Goal: Navigation & Orientation: Find specific page/section

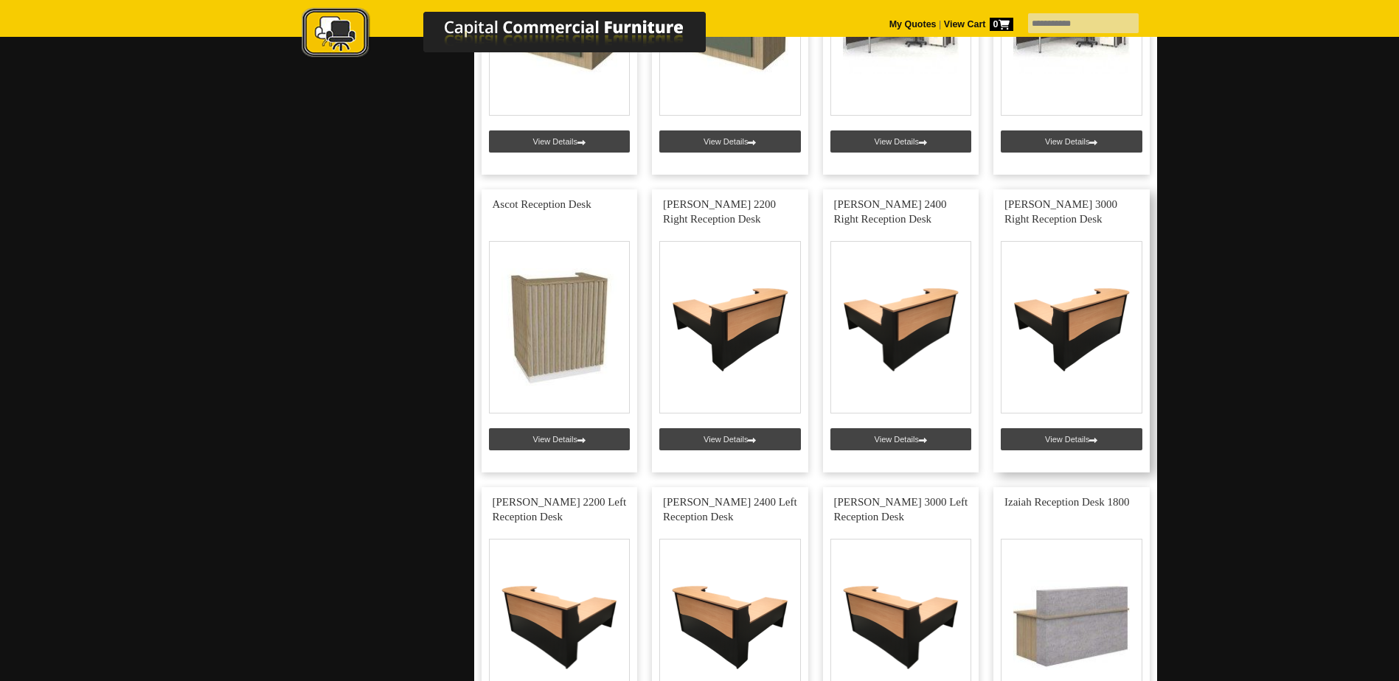
scroll to position [1106, 0]
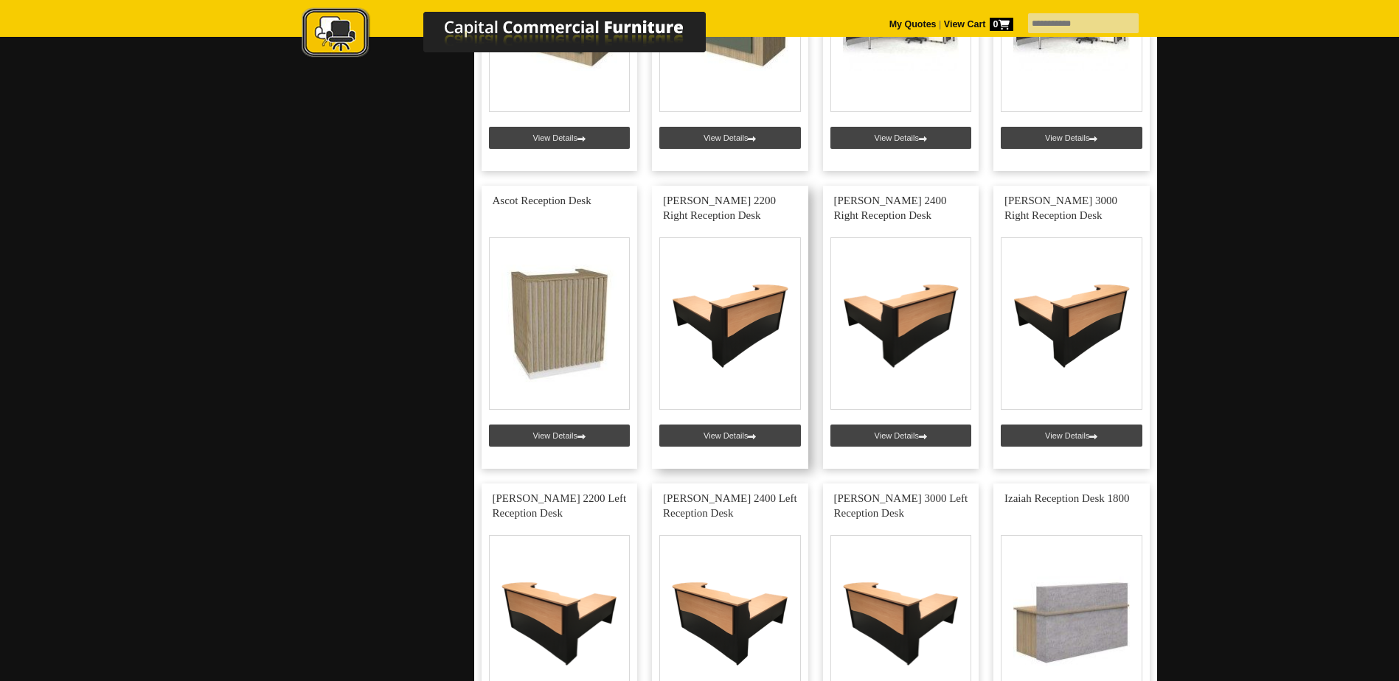
click at [772, 323] on link at bounding box center [730, 327] width 156 height 283
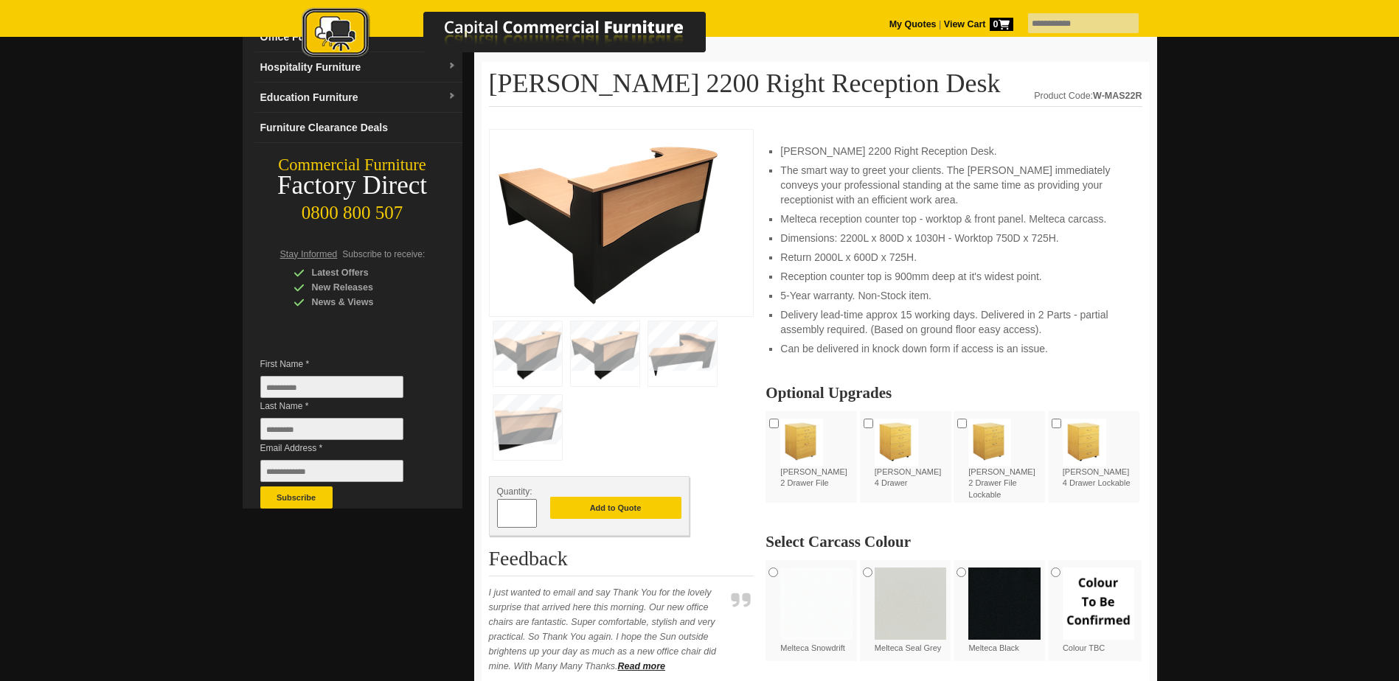
scroll to position [74, 0]
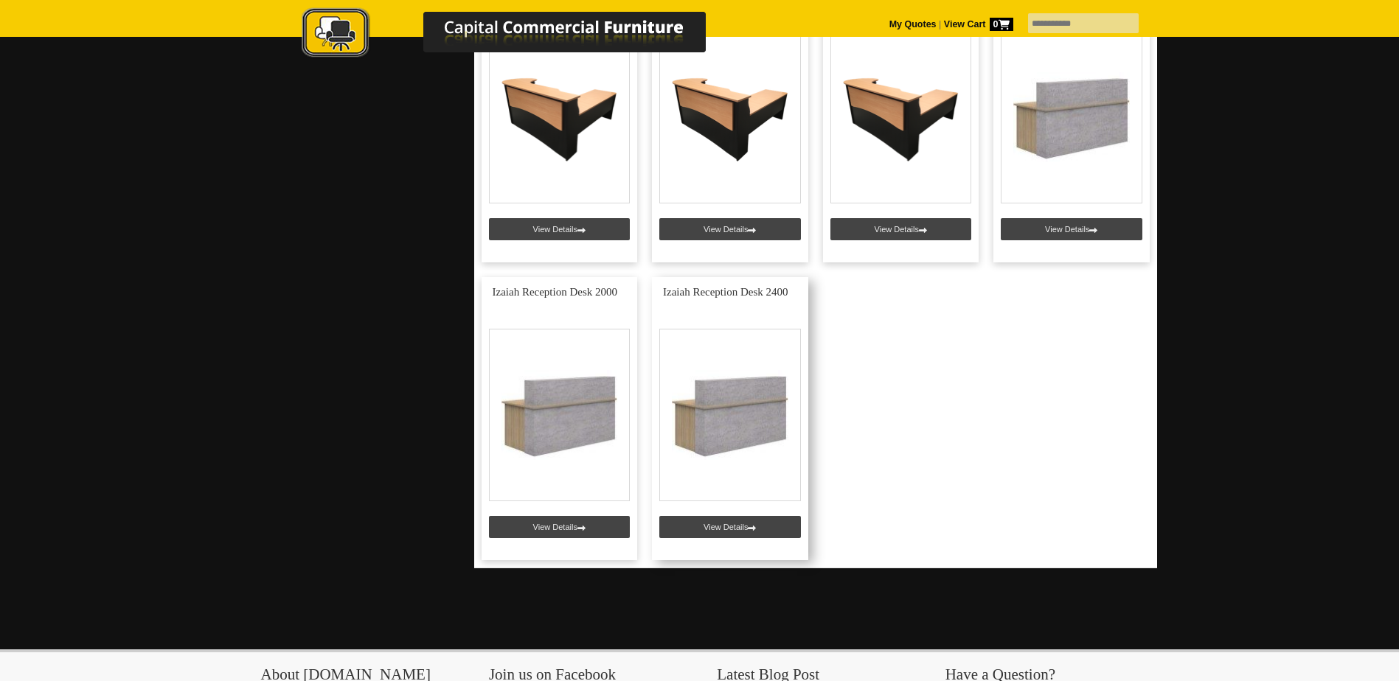
scroll to position [1622, 0]
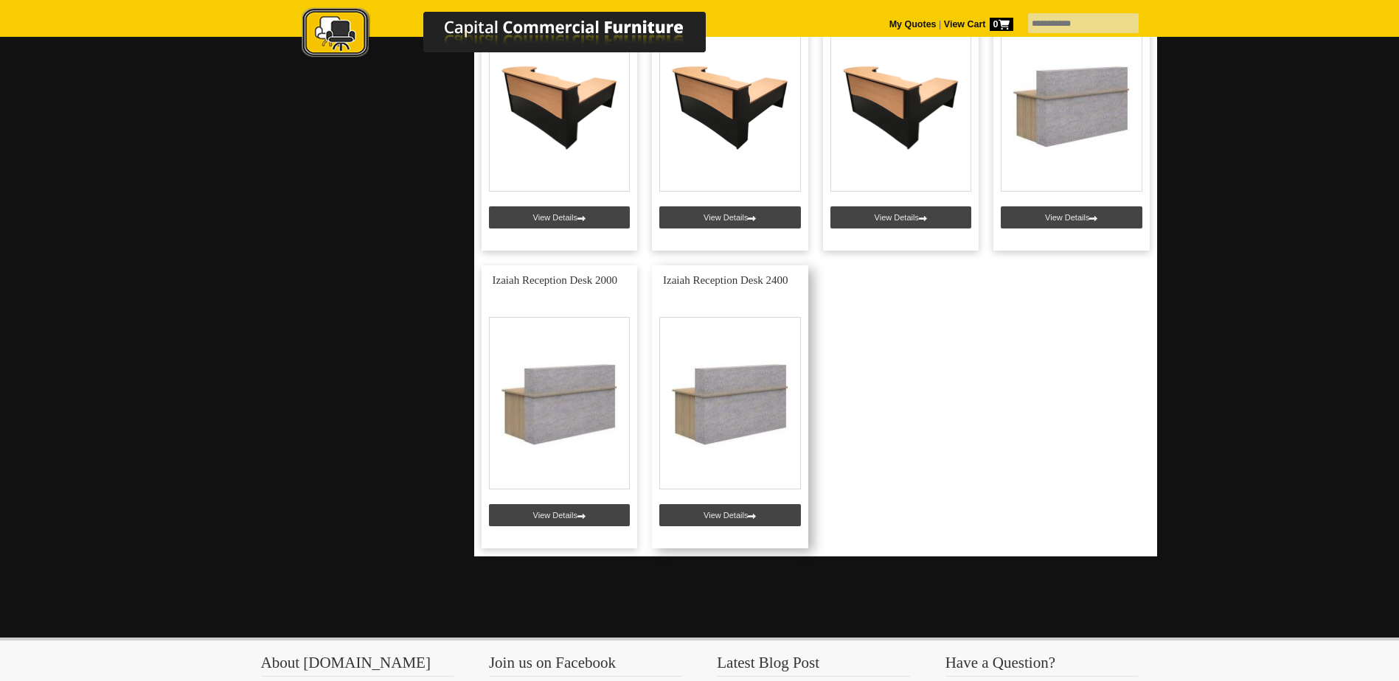
click at [741, 518] on link at bounding box center [730, 406] width 156 height 283
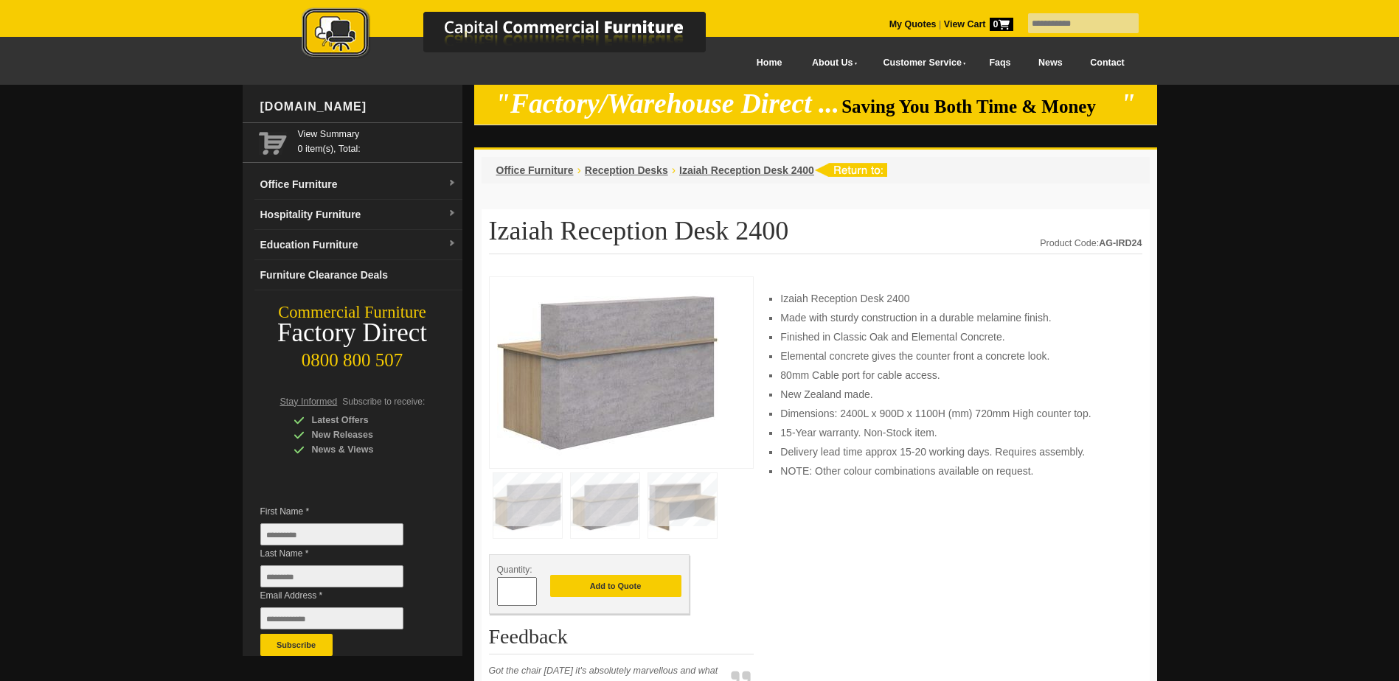
click at [678, 522] on img at bounding box center [682, 505] width 69 height 65
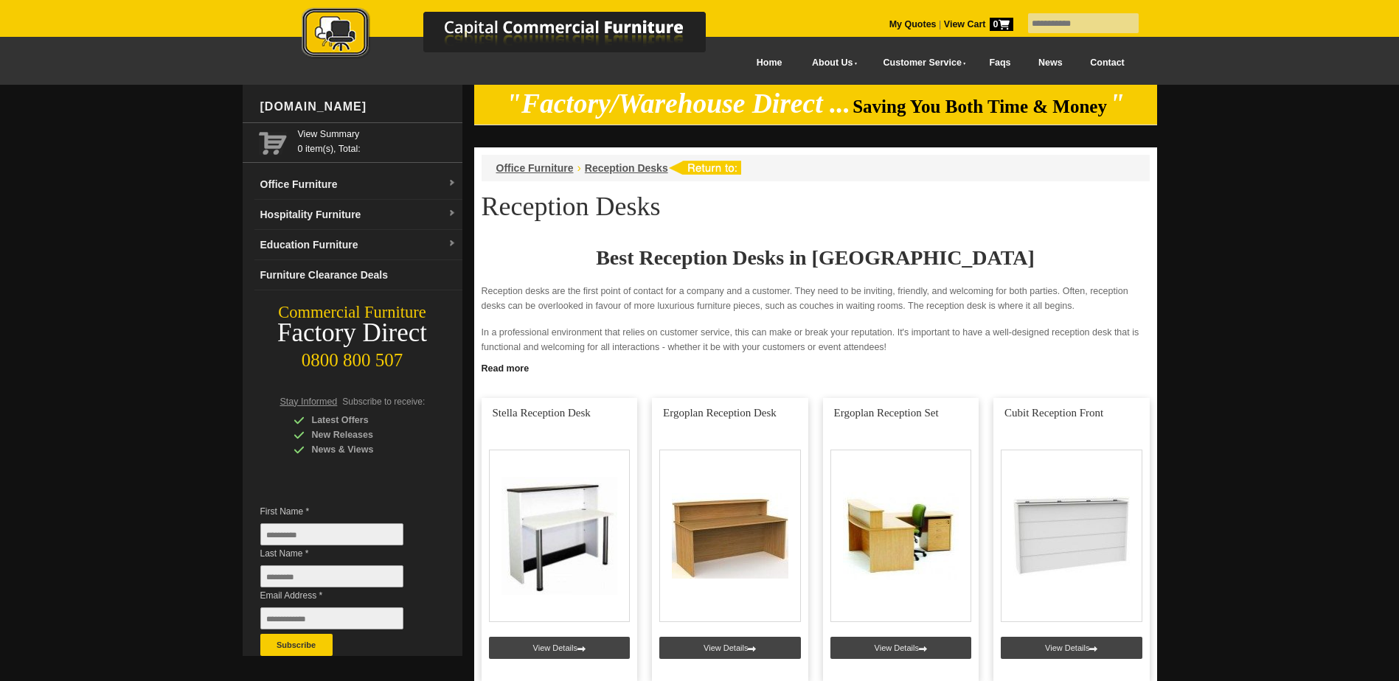
scroll to position [1622, 0]
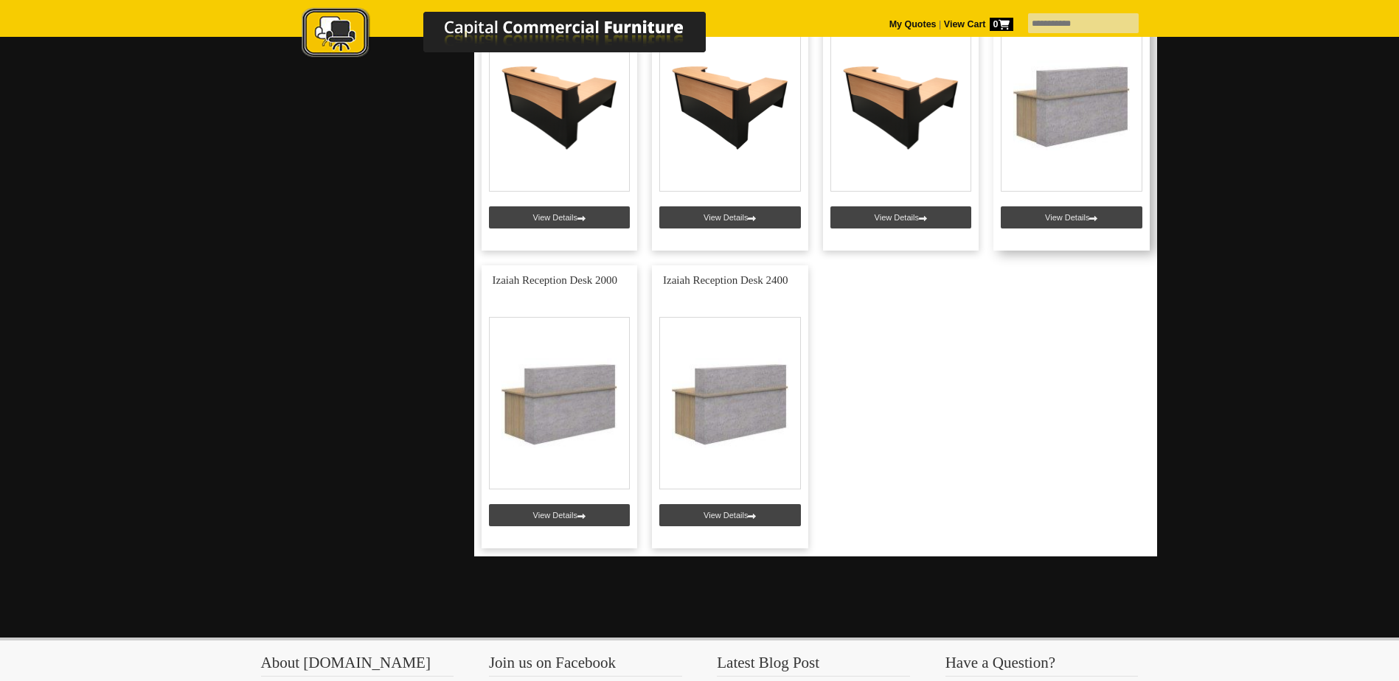
click at [1093, 220] on link at bounding box center [1071, 109] width 156 height 283
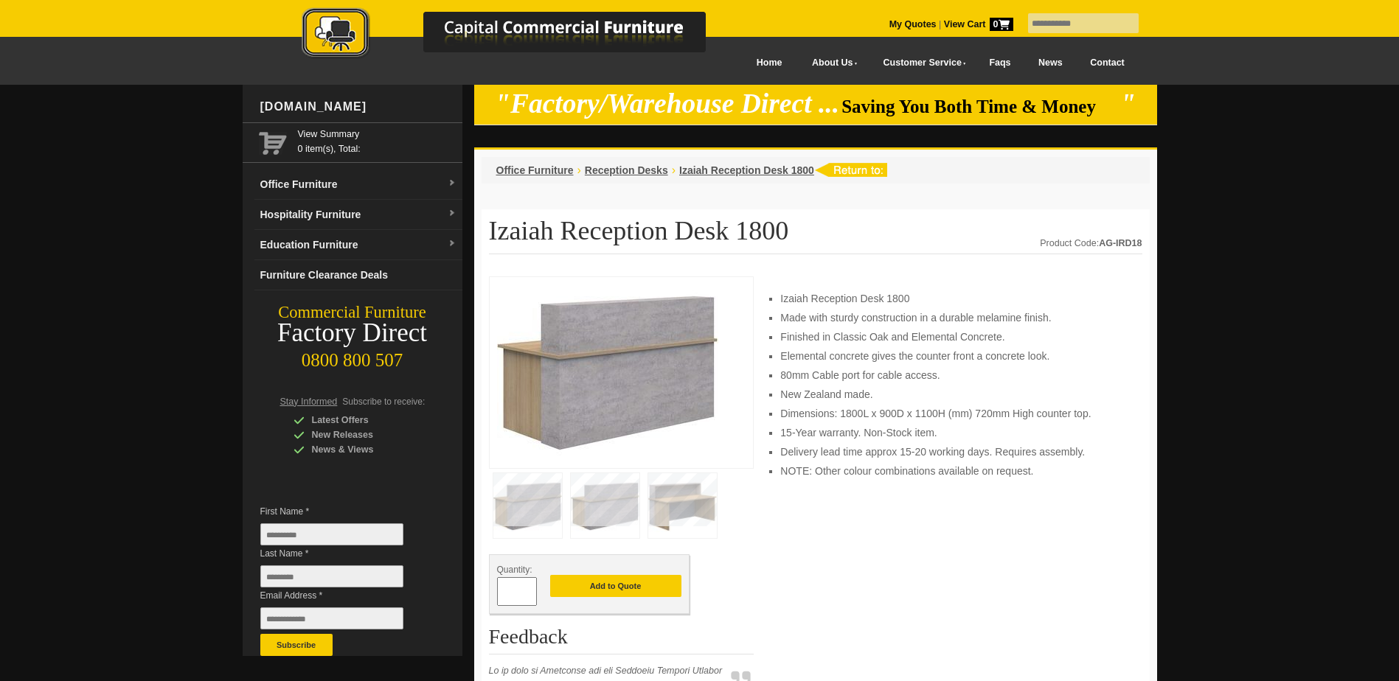
click at [697, 488] on img at bounding box center [682, 505] width 69 height 65
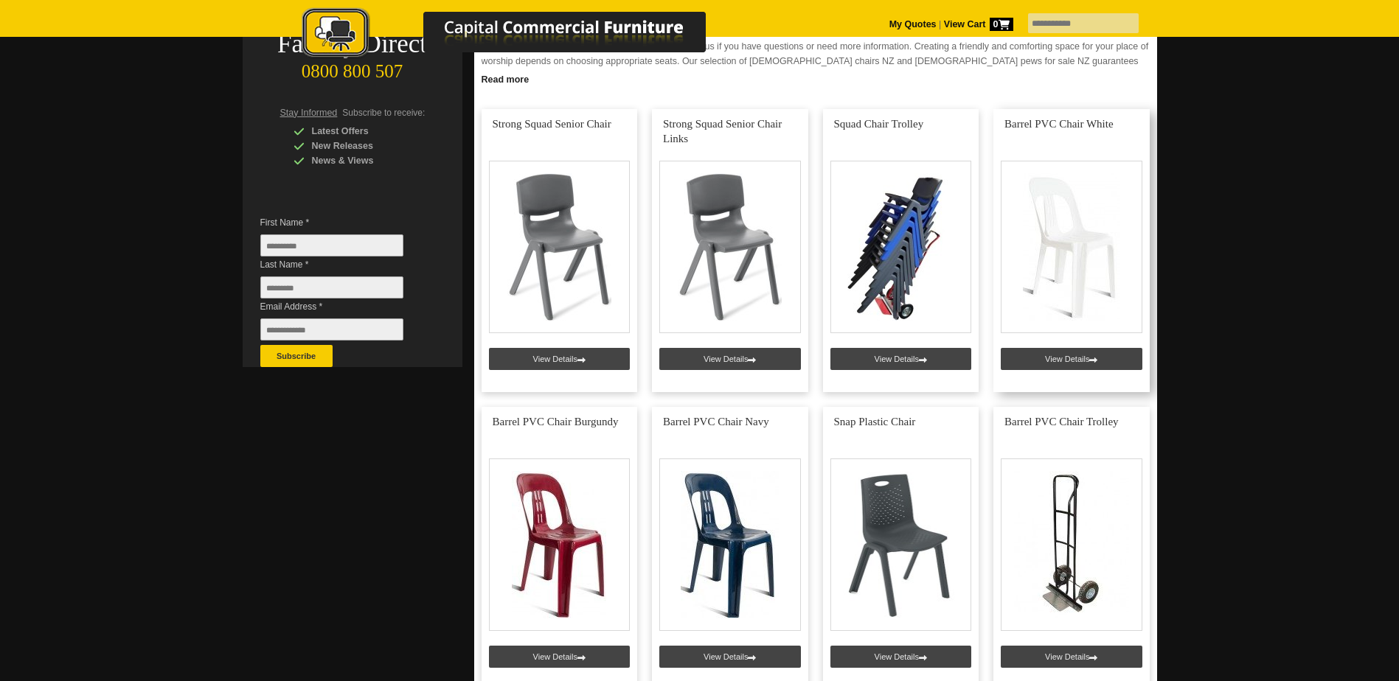
scroll to position [295, 0]
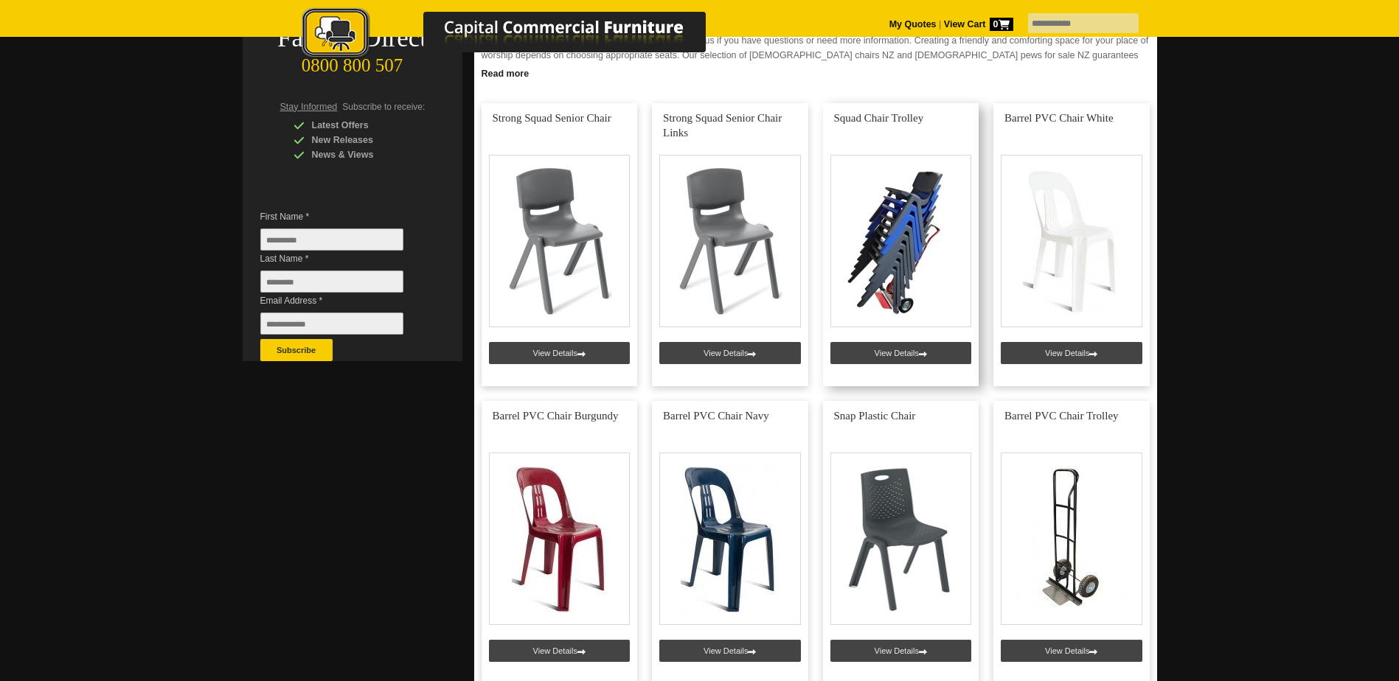
click at [883, 355] on link at bounding box center [901, 244] width 156 height 283
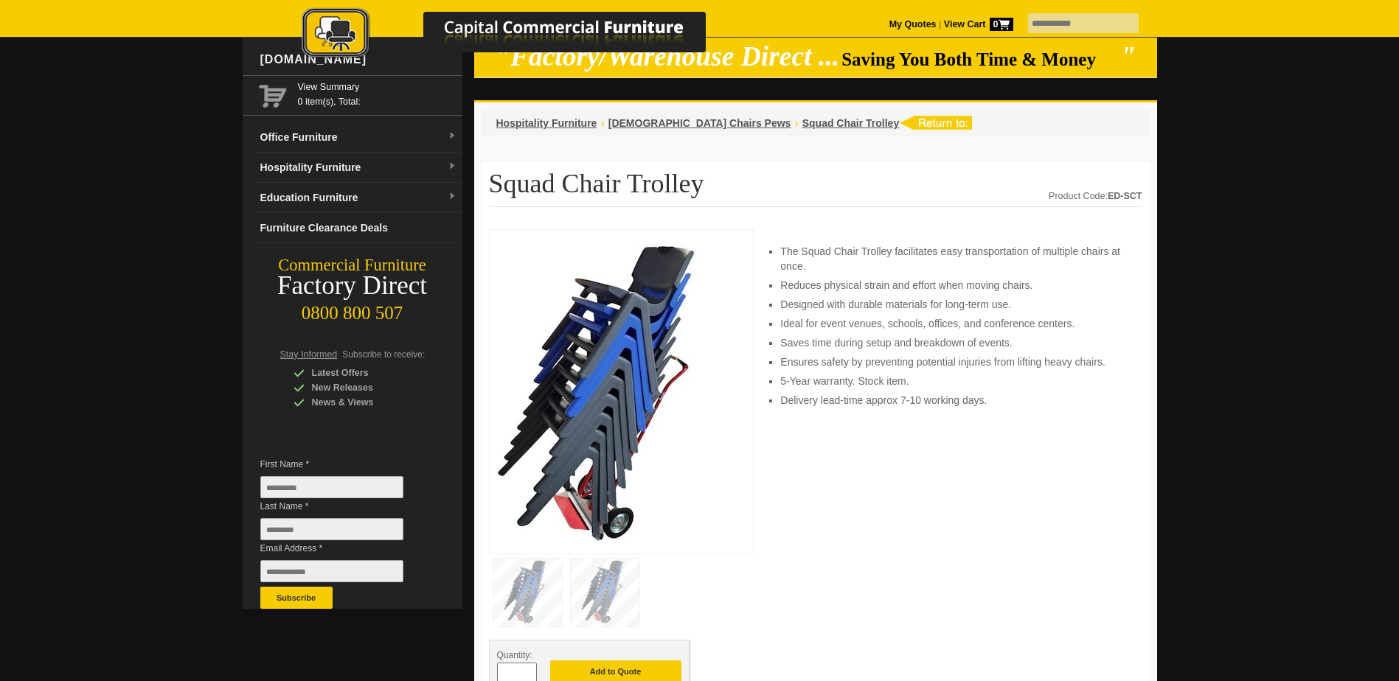
scroll to position [74, 0]
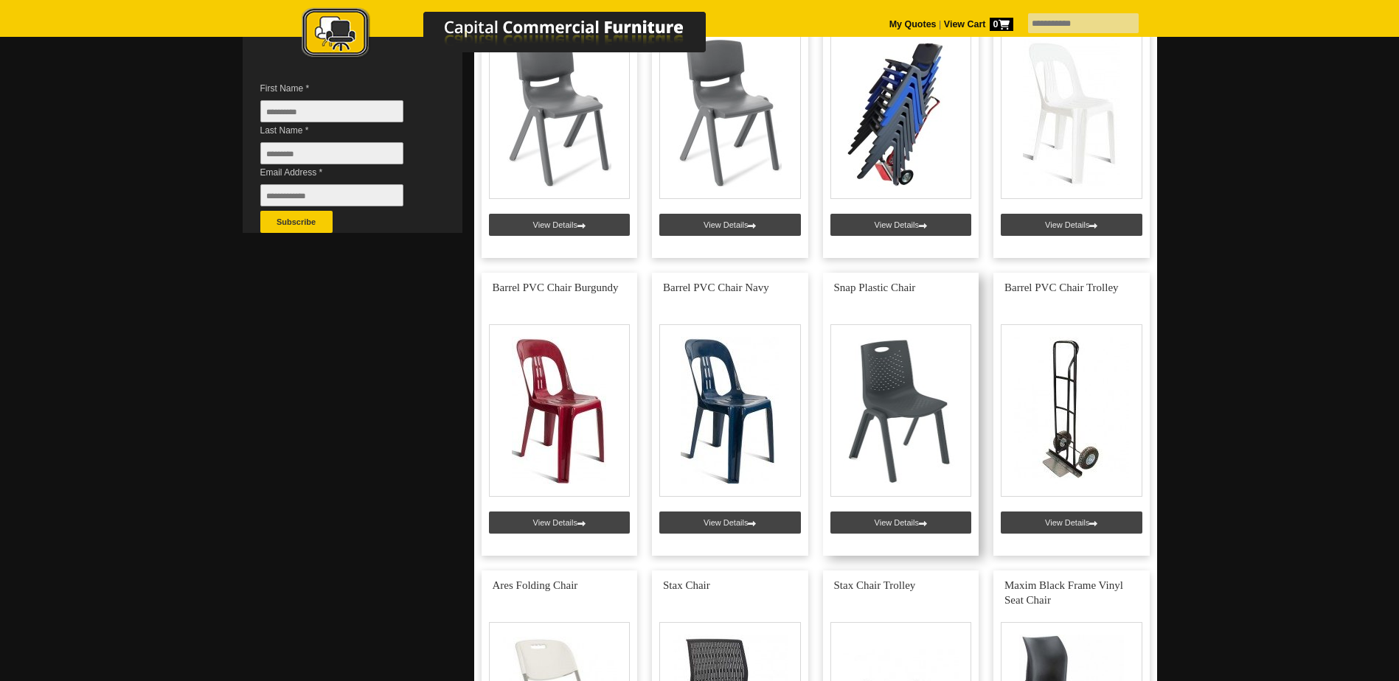
scroll to position [516, 0]
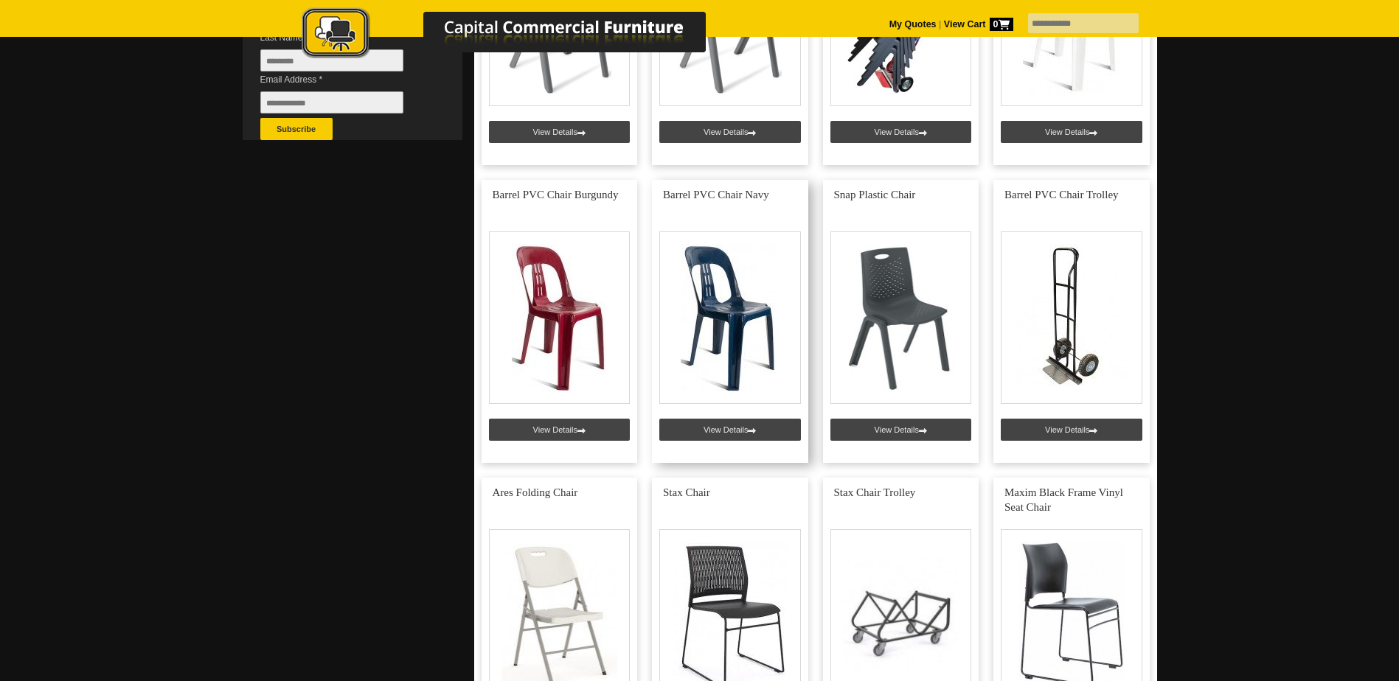
click at [731, 437] on link at bounding box center [730, 321] width 156 height 283
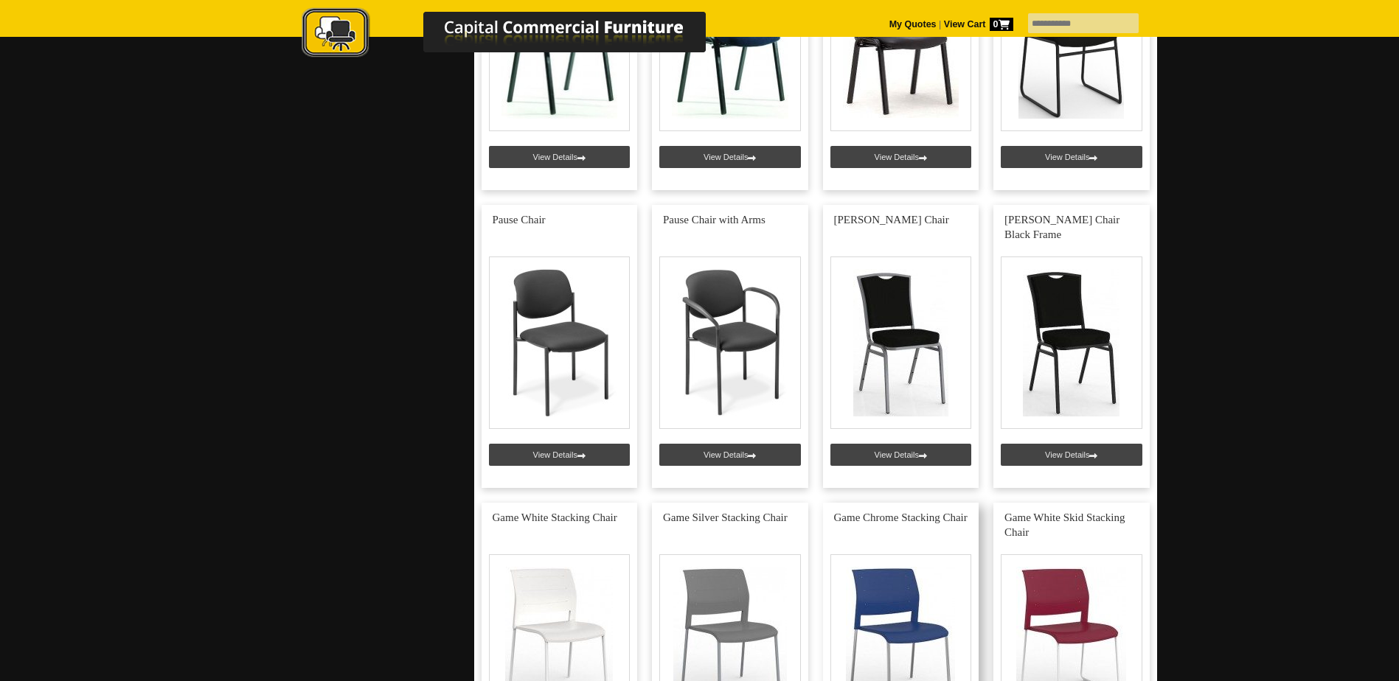
scroll to position [2212, 0]
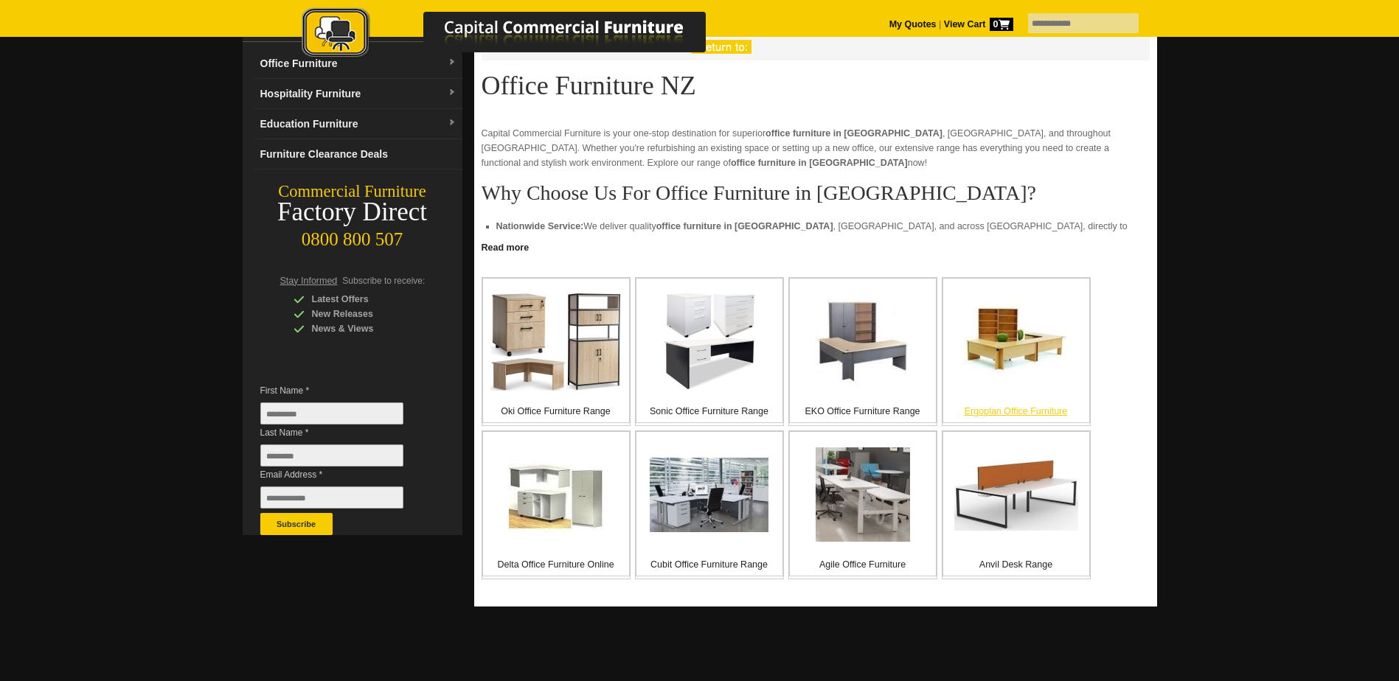
scroll to position [147, 0]
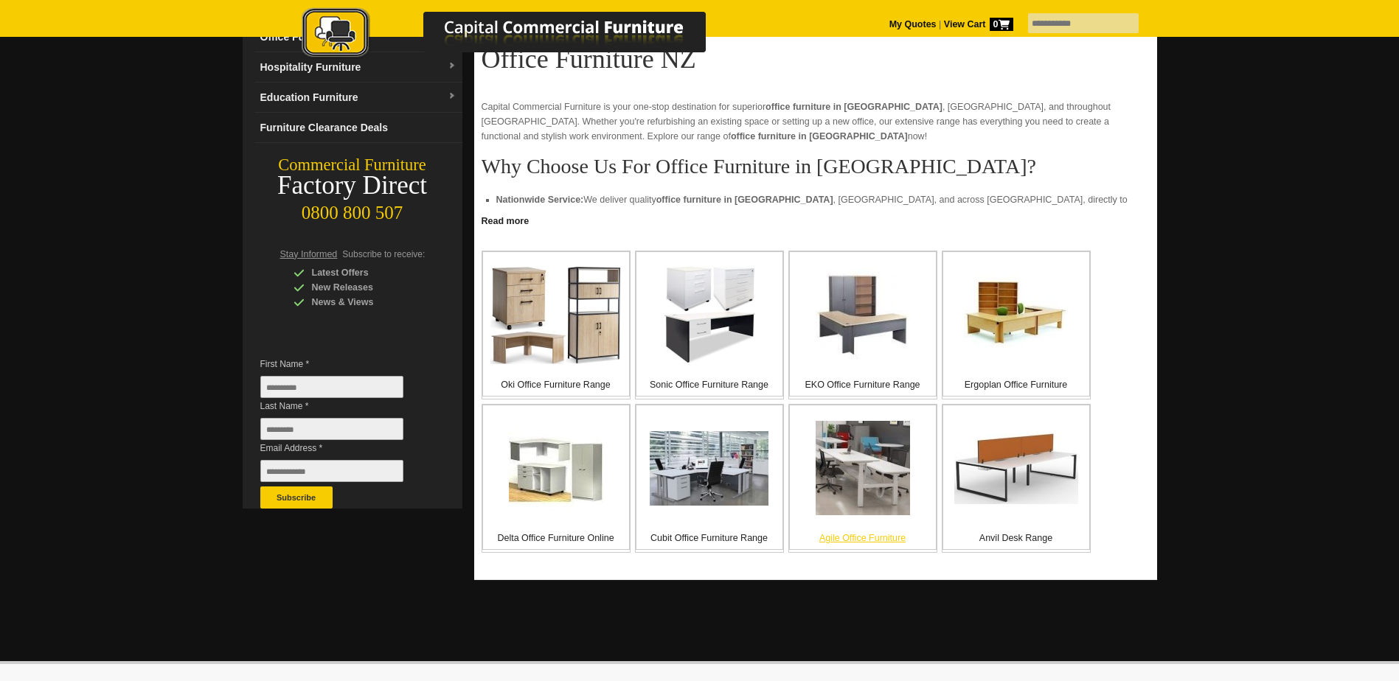
click at [848, 537] on p "Agile Office Furniture" at bounding box center [863, 538] width 146 height 15
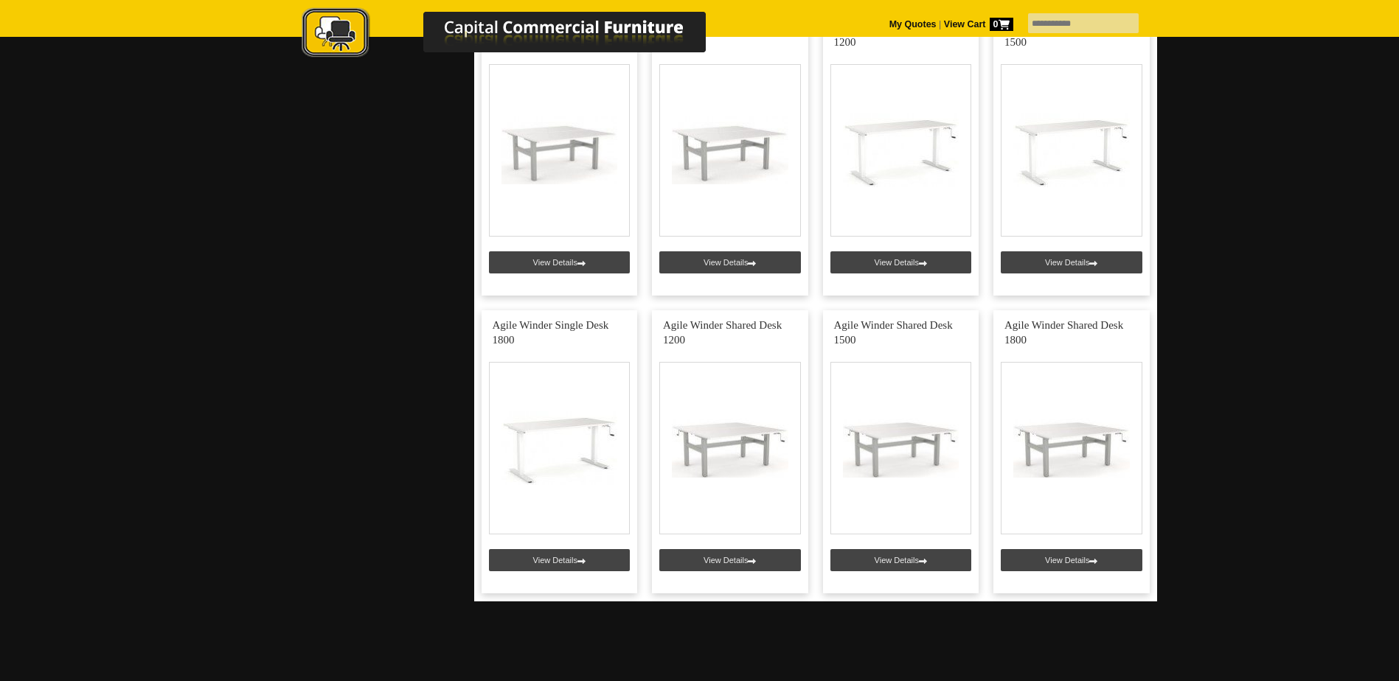
scroll to position [516, 0]
